Goal: Book appointment/travel/reservation

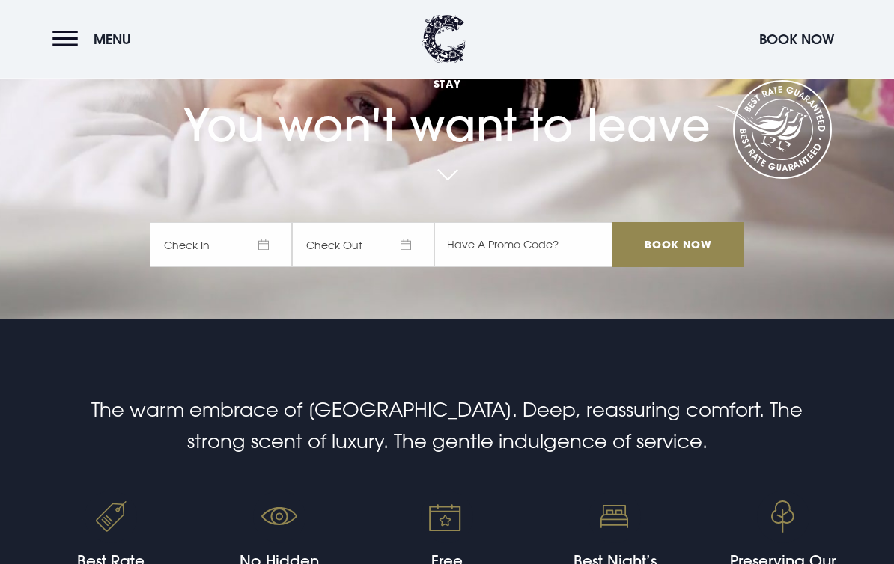
scroll to position [232, 0]
click at [235, 268] on span "Check In" at bounding box center [221, 245] width 142 height 45
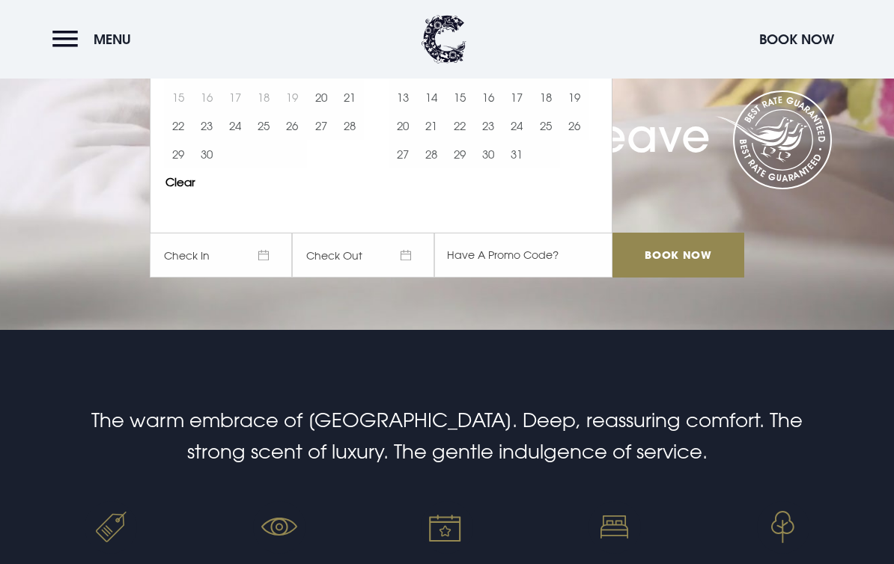
scroll to position [230, 0]
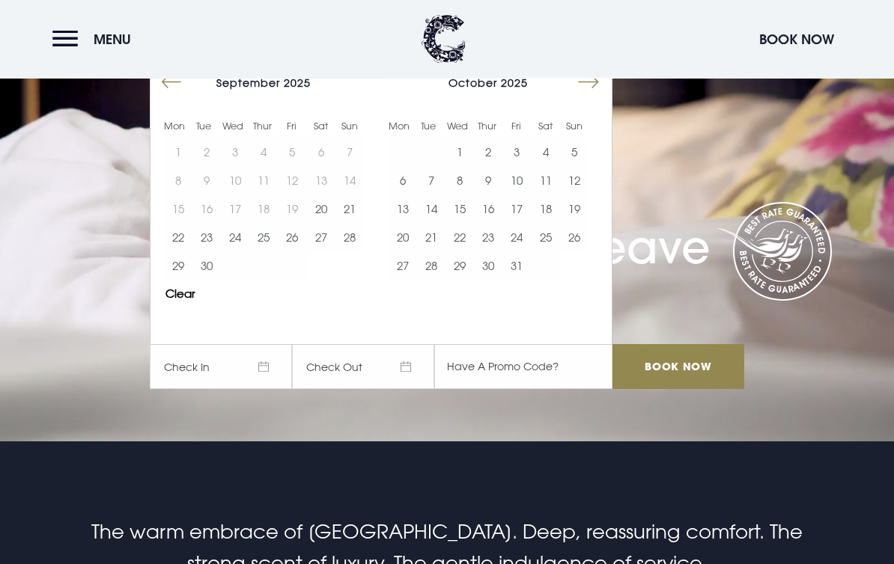
click at [590, 97] on button "Move forward to switch to the next month." at bounding box center [588, 83] width 28 height 28
click at [595, 97] on button "Move forward to switch to the next month." at bounding box center [588, 82] width 28 height 28
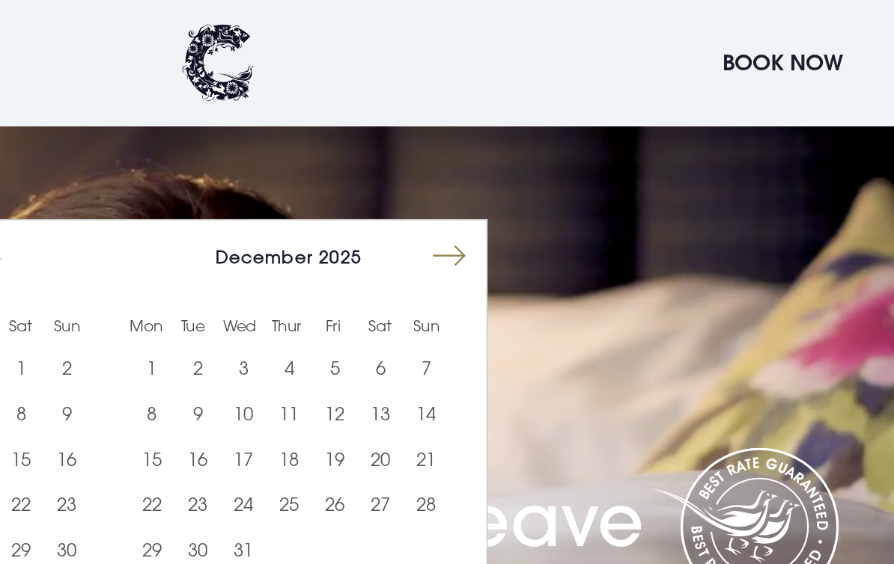
click at [574, 174] on button "Move forward to switch to the next month." at bounding box center [588, 160] width 28 height 28
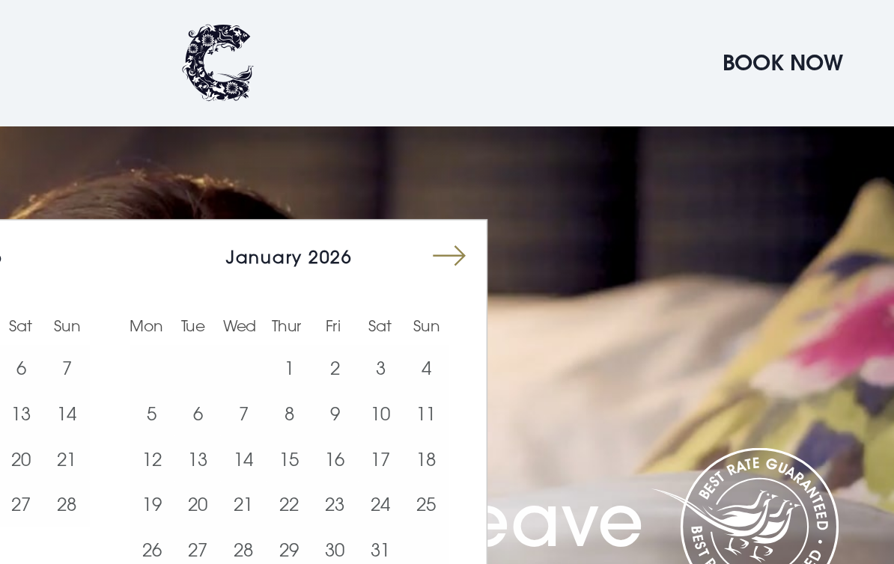
click at [574, 174] on button "Move forward to switch to the next month." at bounding box center [588, 160] width 28 height 28
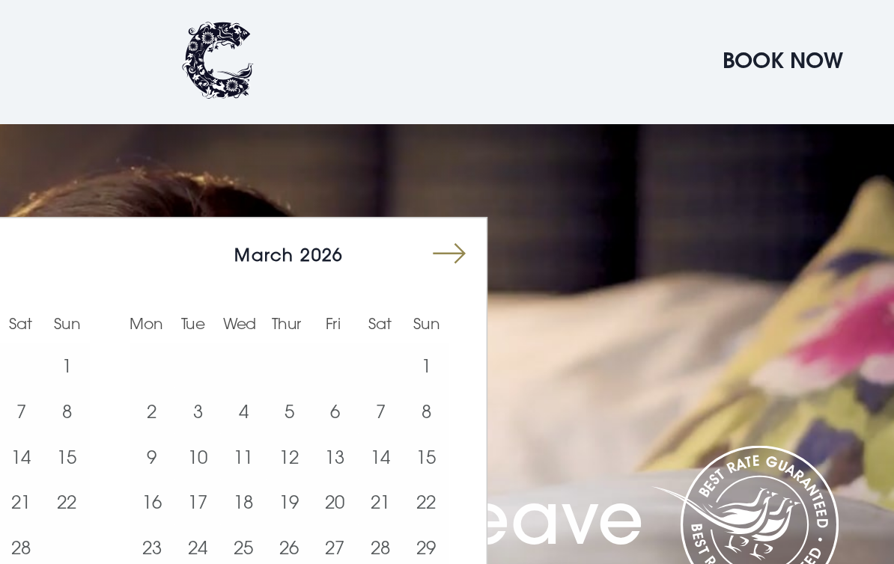
click at [574, 174] on button "Move forward to switch to the next month." at bounding box center [588, 160] width 28 height 28
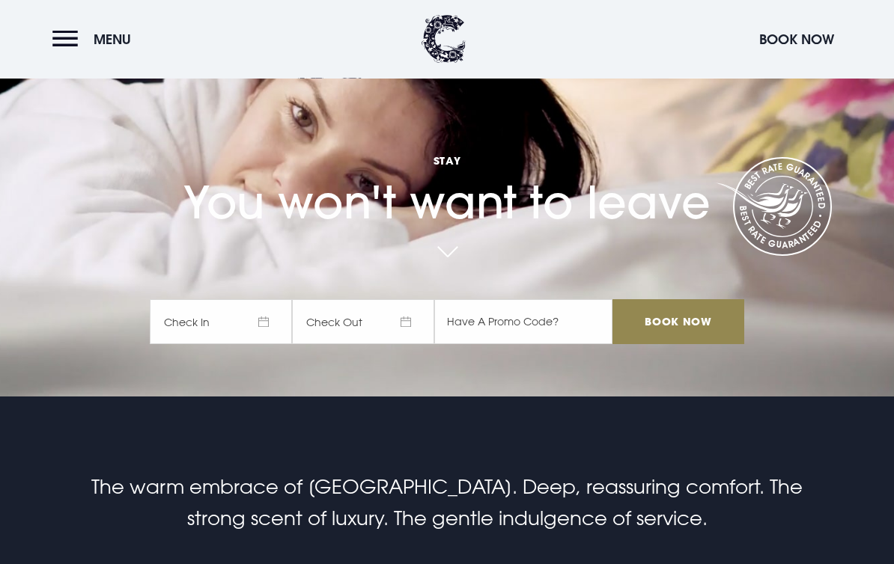
scroll to position [177, 0]
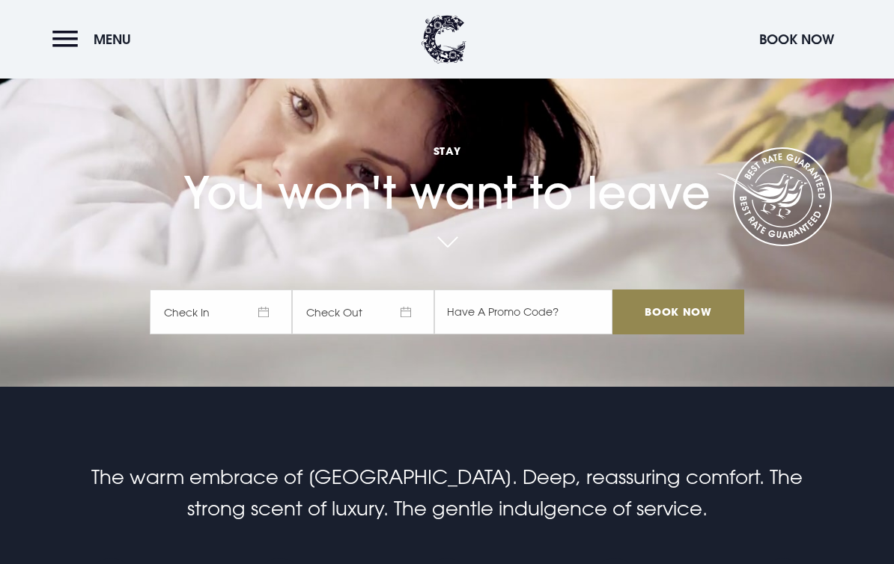
click at [253, 335] on span "Check In" at bounding box center [221, 312] width 142 height 45
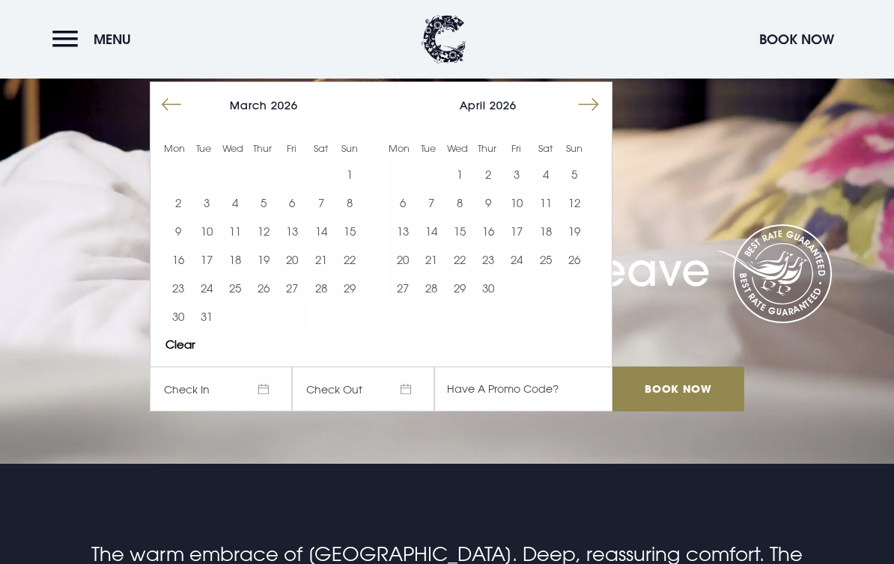
scroll to position [101, 0]
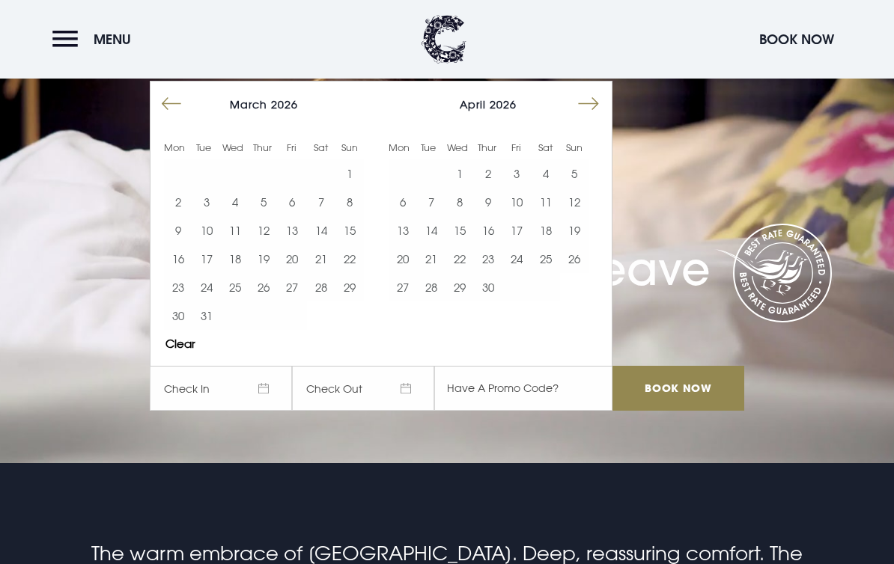
click at [583, 118] on button "Move forward to switch to the next month." at bounding box center [588, 104] width 28 height 28
click at [582, 118] on button "Move forward to switch to the next month." at bounding box center [588, 104] width 28 height 28
click at [401, 273] on button "22" at bounding box center [402, 259] width 28 height 28
click at [643, 411] on input "Book Now" at bounding box center [678, 388] width 132 height 45
